Goal: Navigation & Orientation: Find specific page/section

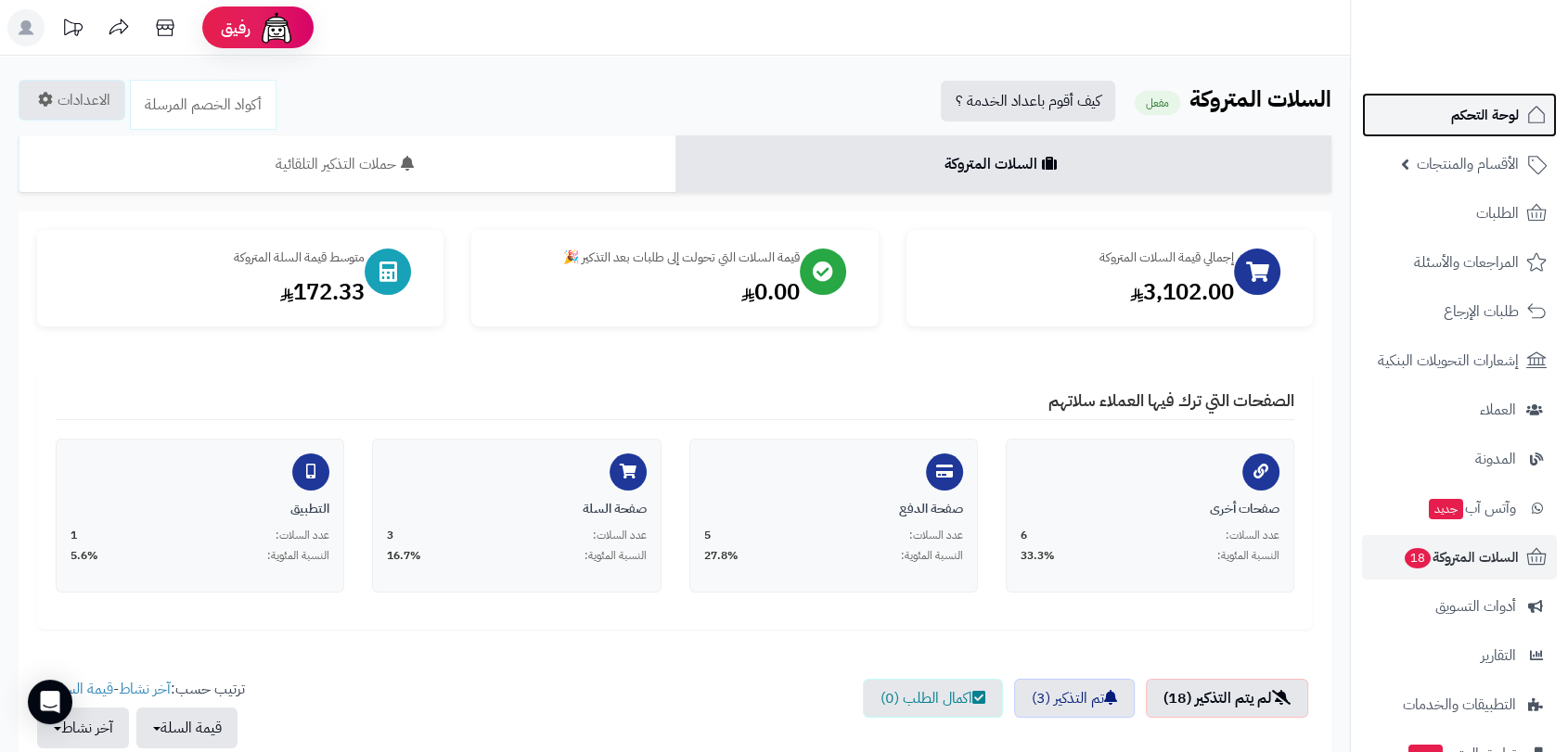
click at [1474, 107] on span "لوحة التحكم" at bounding box center [1485, 115] width 67 height 26
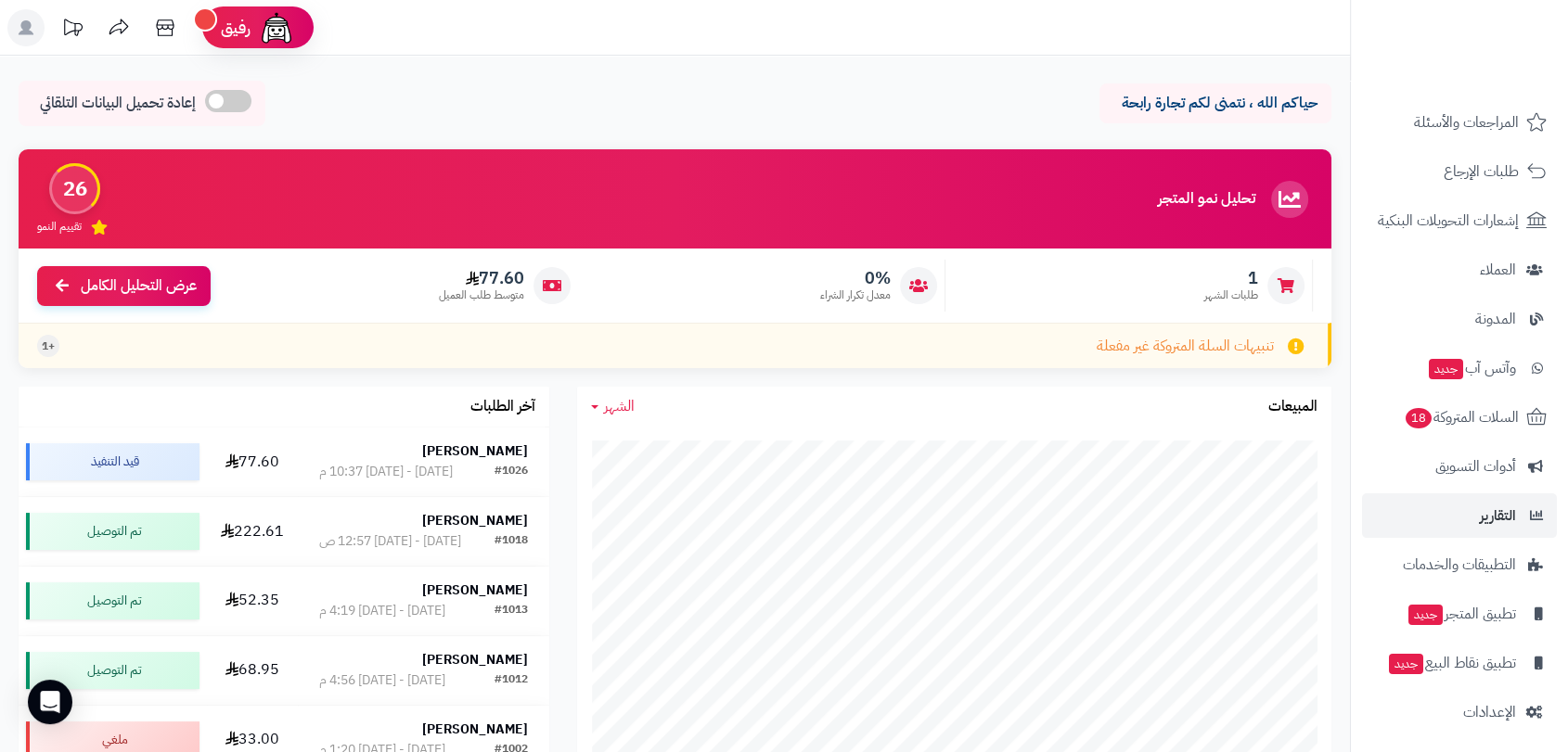
scroll to position [146, 0]
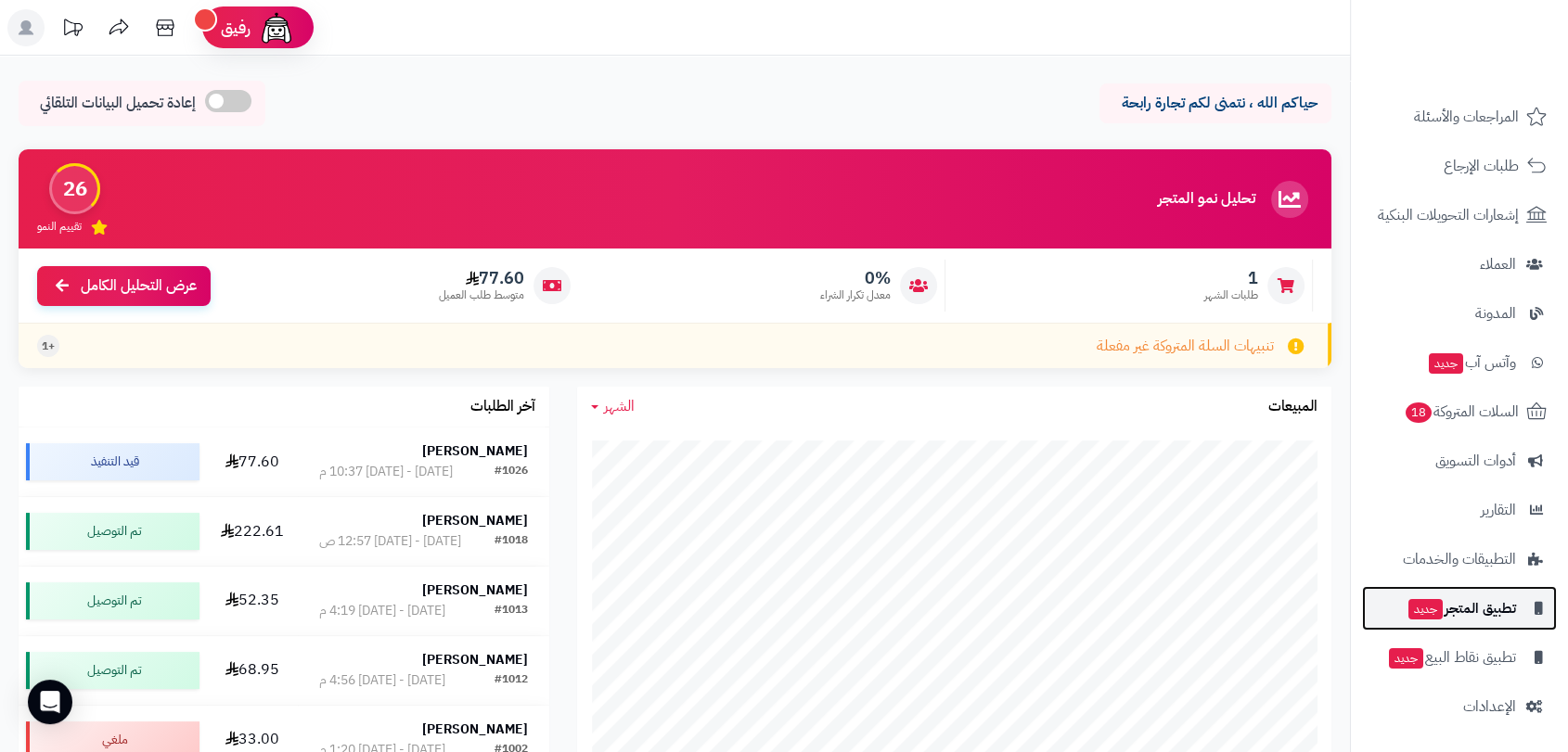
click at [1481, 605] on span "تطبيق المتجر جديد" at bounding box center [1462, 608] width 110 height 26
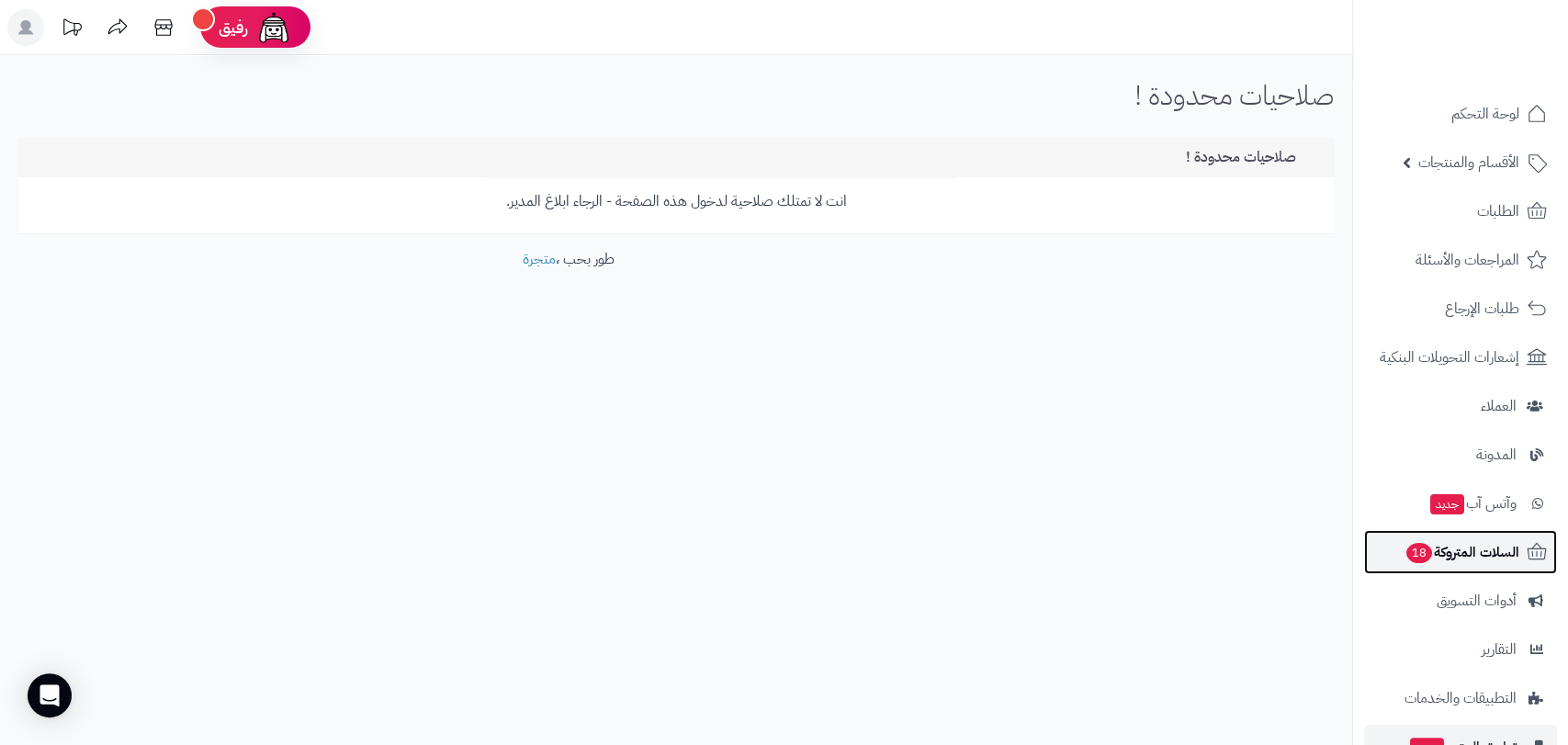
click at [1484, 555] on span "السلات المتروكة 18" at bounding box center [1461, 552] width 114 height 25
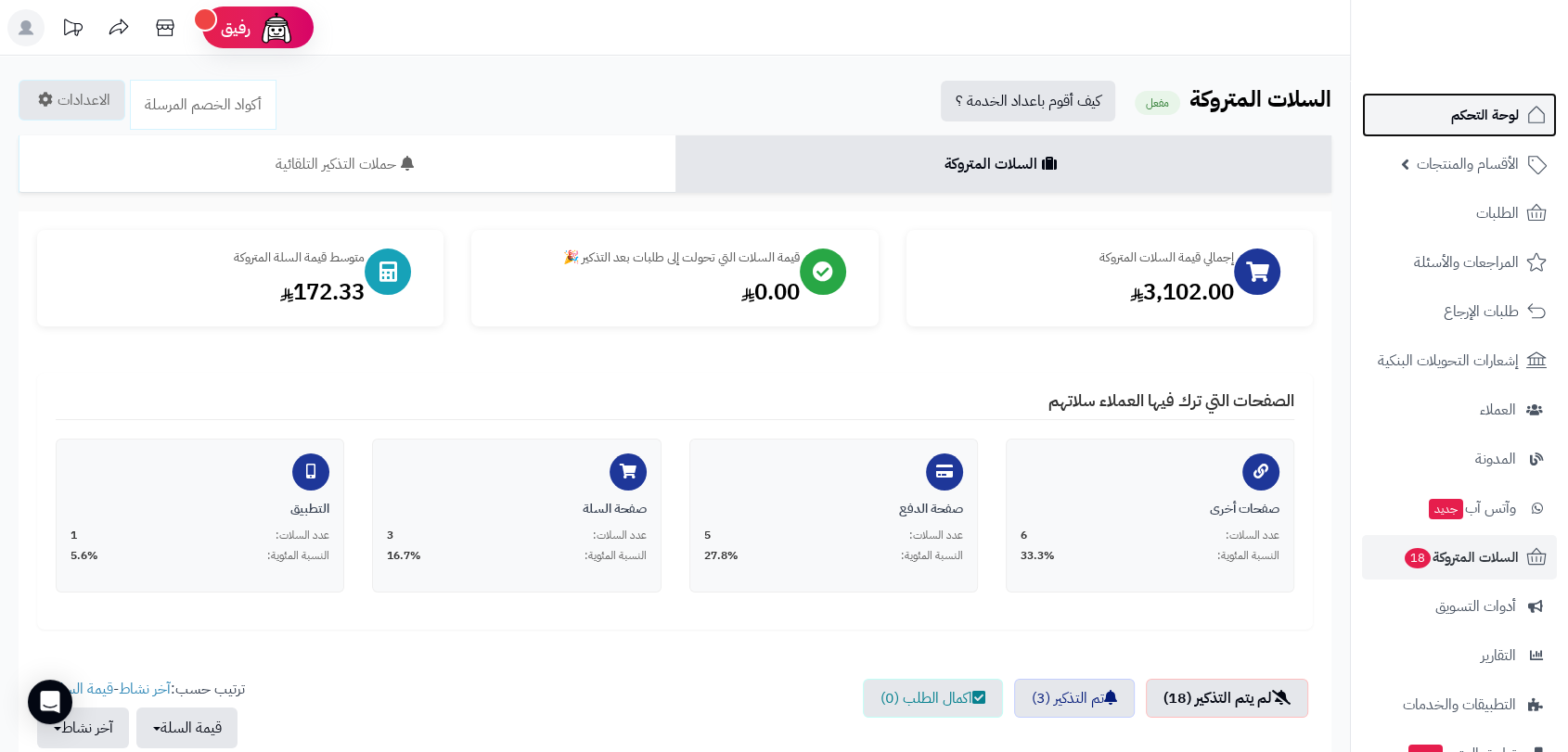
click at [1464, 115] on span "لوحة التحكم" at bounding box center [1485, 115] width 67 height 26
